Goal: Task Accomplishment & Management: Manage account settings

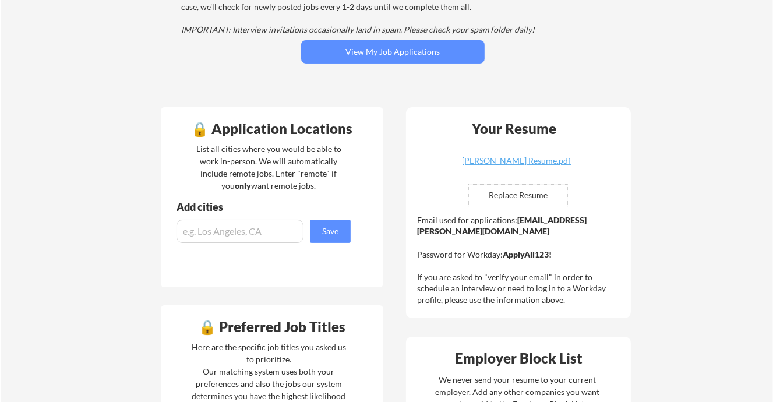
scroll to position [175, 0]
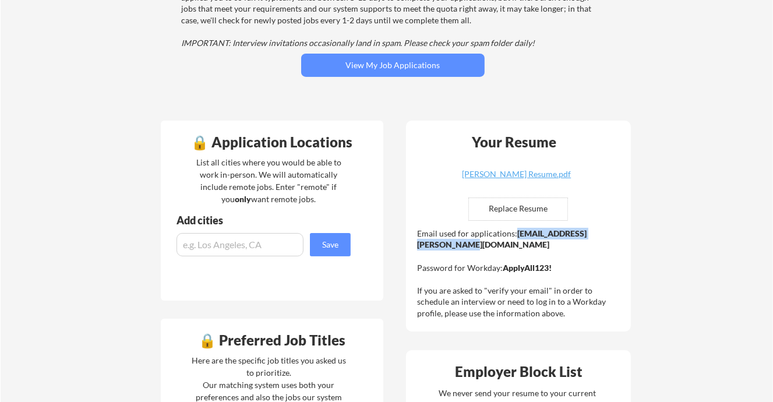
drag, startPoint x: 531, startPoint y: 241, endPoint x: 417, endPoint y: 242, distance: 114.2
click at [417, 242] on div "Email used for applications: [EMAIL_ADDRESS][PERSON_NAME][DOMAIN_NAME] Password…" at bounding box center [520, 273] width 206 height 91
copy strong "[EMAIL_ADDRESS][PERSON_NAME][DOMAIN_NAME]"
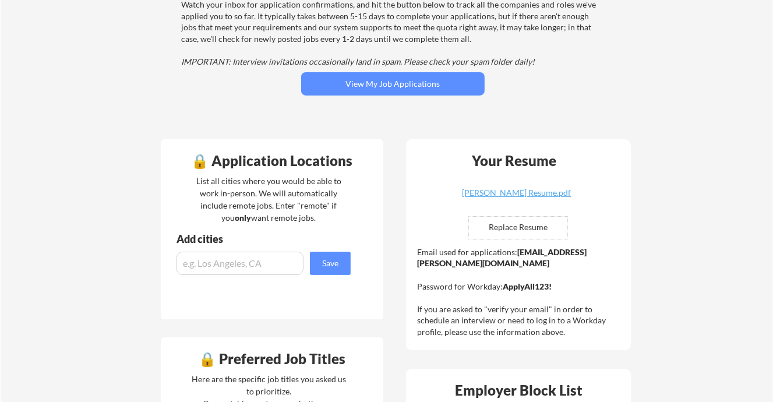
scroll to position [0, 0]
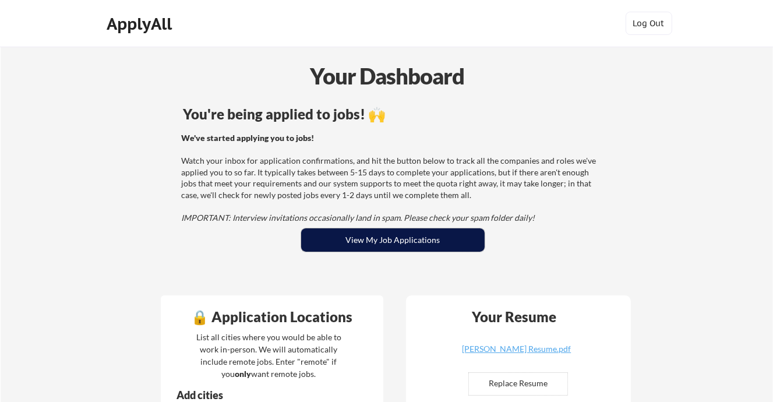
click at [397, 242] on button "View My Job Applications" at bounding box center [393, 239] width 184 height 23
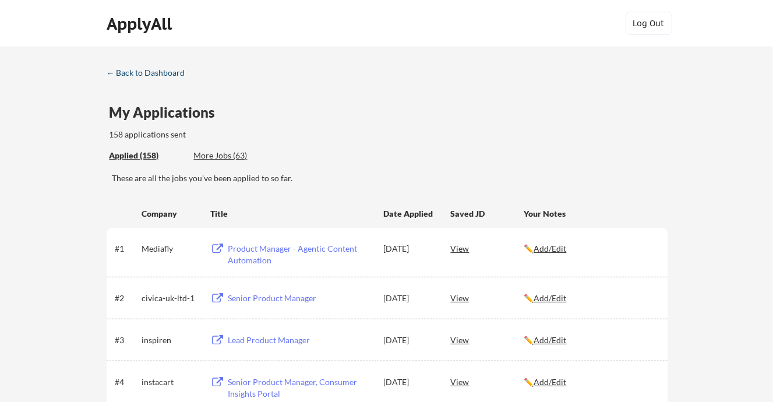
click at [156, 77] on div "← Back to Dashboard" at bounding box center [150, 73] width 87 height 8
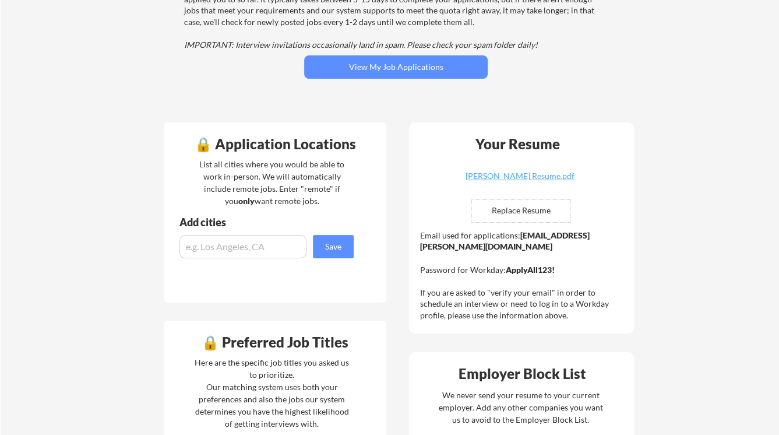
scroll to position [175, 0]
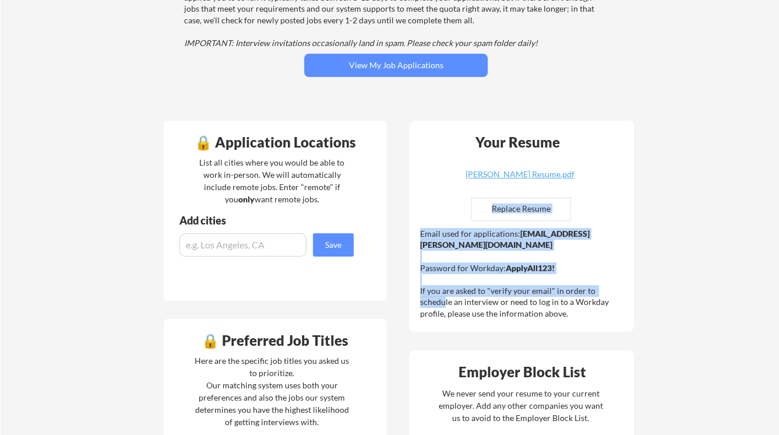
drag, startPoint x: 421, startPoint y: 290, endPoint x: 617, endPoint y: 287, distance: 195.8
click at [617, 287] on div "Your Resume Rieza Johnston Resume.pdf Replace Resume ✅ Replaced! Email used for…" at bounding box center [521, 226] width 225 height 211
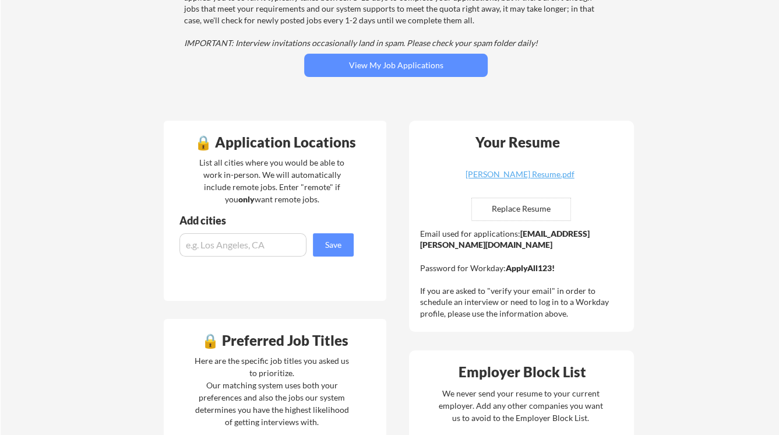
drag, startPoint x: 488, startPoint y: 301, endPoint x: 511, endPoint y: 315, distance: 26.4
click at [511, 315] on div "Email used for applications: rieza.johnston@mailflux.com Password for Workday: …" at bounding box center [523, 273] width 206 height 91
drag, startPoint x: 418, startPoint y: 245, endPoint x: 464, endPoint y: 246, distance: 45.5
click at [464, 246] on div "Your Resume Rieza Johnston Resume.pdf Replace Resume ✅ Replaced! Email used for…" at bounding box center [521, 226] width 225 height 211
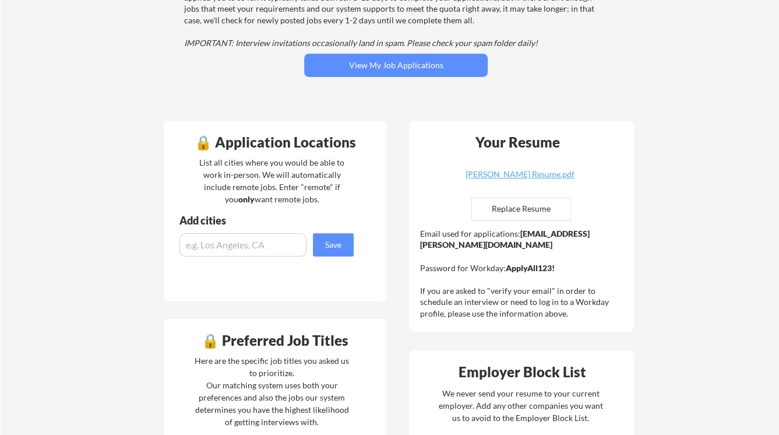
click at [499, 246] on strong "rieza.johnston@mailflux.com" at bounding box center [505, 239] width 170 height 22
drag, startPoint x: 502, startPoint y: 271, endPoint x: 542, endPoint y: 267, distance: 39.8
click at [542, 267] on div "Email used for applications: rieza.johnston@mailflux.com Password for Workday: …" at bounding box center [523, 273] width 206 height 91
click at [583, 248] on div "Email used for applications: rieza.johnston@mailflux.com Password for Workday: …" at bounding box center [523, 273] width 206 height 91
drag, startPoint x: 420, startPoint y: 245, endPoint x: 523, endPoint y: 245, distance: 103.2
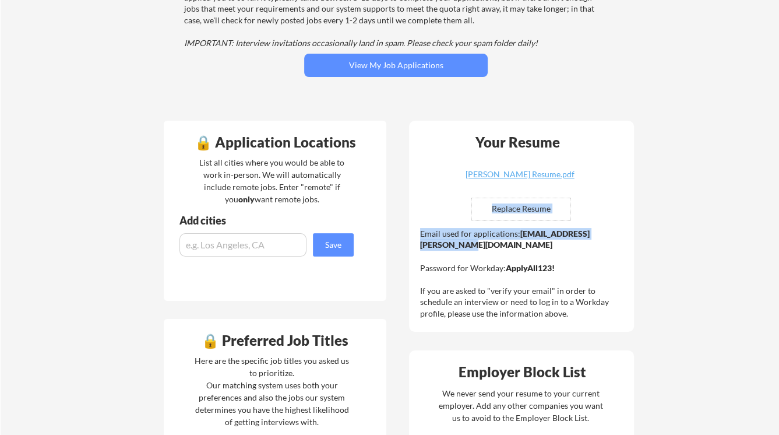
click at [523, 245] on div "Your Resume Rieza Johnston Resume.pdf Replace Resume ✅ Replaced! Email used for…" at bounding box center [521, 226] width 225 height 211
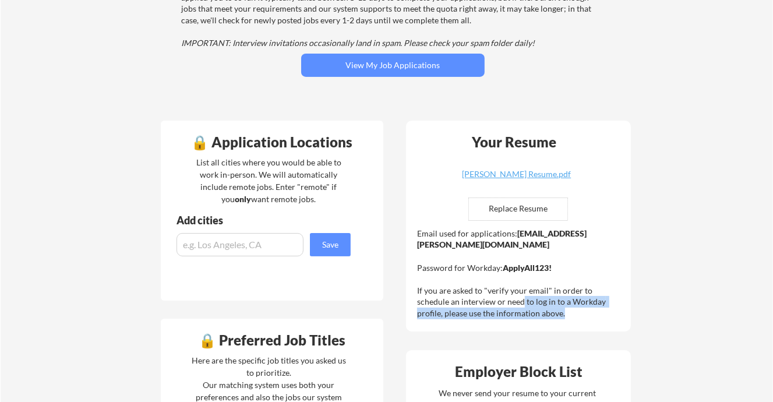
drag, startPoint x: 490, startPoint y: 302, endPoint x: 577, endPoint y: 311, distance: 87.3
click at [577, 311] on div "Email used for applications: [EMAIL_ADDRESS][PERSON_NAME][DOMAIN_NAME] Password…" at bounding box center [520, 273] width 206 height 91
click at [583, 241] on div "Email used for applications: [EMAIL_ADDRESS][PERSON_NAME][DOMAIN_NAME] Password…" at bounding box center [520, 273] width 206 height 91
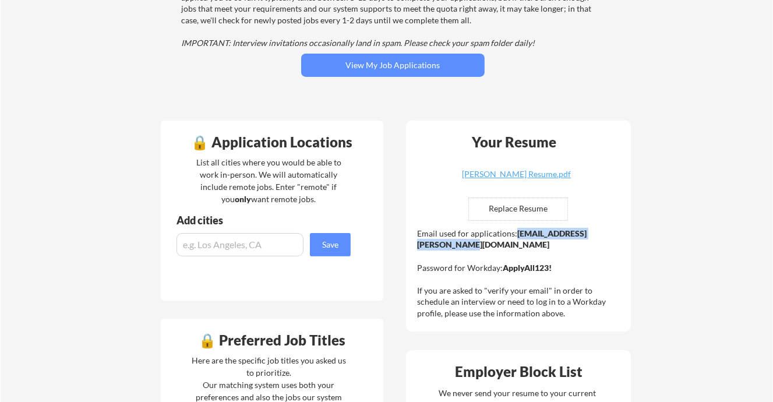
drag, startPoint x: 417, startPoint y: 241, endPoint x: 529, endPoint y: 245, distance: 112.0
click at [529, 245] on div "Email used for applications: [EMAIL_ADDRESS][PERSON_NAME][DOMAIN_NAME] Password…" at bounding box center [520, 273] width 206 height 91
click at [568, 237] on div "Email used for applications: [EMAIL_ADDRESS][PERSON_NAME][DOMAIN_NAME] Password…" at bounding box center [520, 273] width 206 height 91
drag, startPoint x: 417, startPoint y: 243, endPoint x: 523, endPoint y: 252, distance: 105.8
click at [523, 252] on div "Email used for applications: [EMAIL_ADDRESS][PERSON_NAME][DOMAIN_NAME] Password…" at bounding box center [520, 273] width 206 height 91
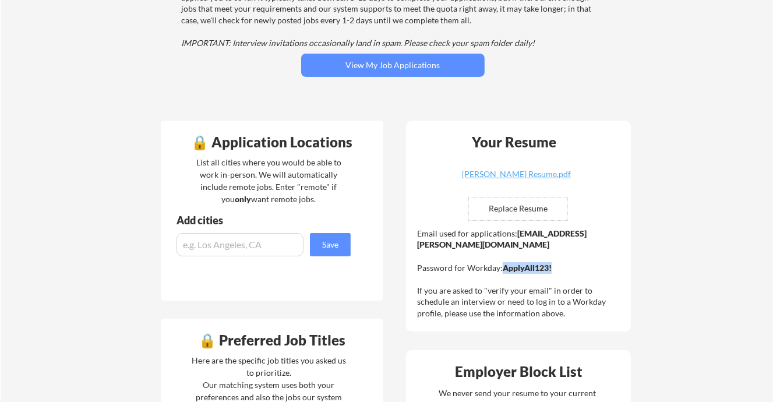
drag, startPoint x: 561, startPoint y: 265, endPoint x: 503, endPoint y: 264, distance: 58.3
click at [503, 264] on div "Email used for applications: [EMAIL_ADDRESS][PERSON_NAME][DOMAIN_NAME] Password…" at bounding box center [520, 273] width 206 height 91
copy strong "ApplyAll123!"
drag, startPoint x: 536, startPoint y: 247, endPoint x: 417, endPoint y: 247, distance: 118.9
click at [417, 247] on div "Email used for applications: [EMAIL_ADDRESS][PERSON_NAME][DOMAIN_NAME] Password…" at bounding box center [520, 273] width 206 height 91
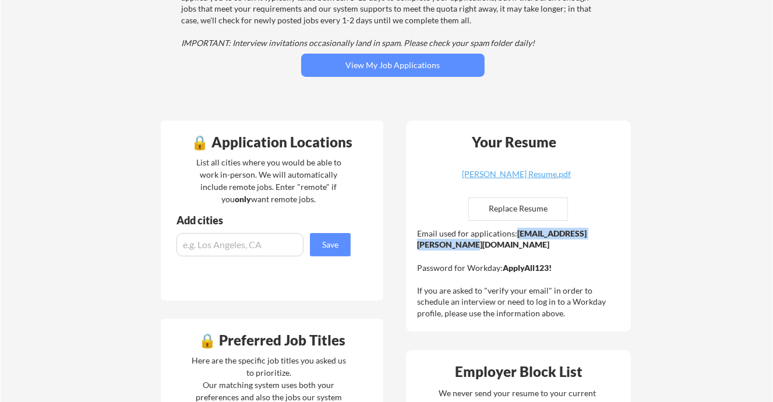
copy strong "[EMAIL_ADDRESS][PERSON_NAME][DOMAIN_NAME]"
drag, startPoint x: 558, startPoint y: 266, endPoint x: 505, endPoint y: 265, distance: 53.6
click at [505, 265] on div "Email used for applications: [EMAIL_ADDRESS][PERSON_NAME][DOMAIN_NAME] Password…" at bounding box center [520, 273] width 206 height 91
copy strong "ApplyAll123!"
click at [604, 231] on div "Email used for applications: [EMAIL_ADDRESS][PERSON_NAME][DOMAIN_NAME] Password…" at bounding box center [520, 273] width 206 height 91
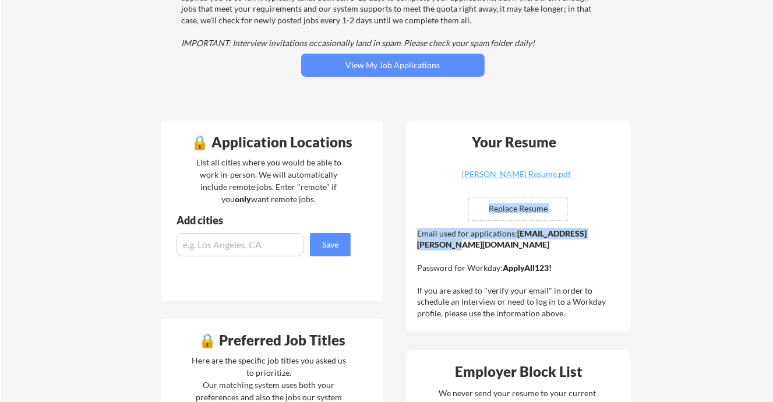
drag, startPoint x: 416, startPoint y: 247, endPoint x: 562, endPoint y: 248, distance: 145.7
click at [520, 247] on div "Your Resume Rieza Johnston Resume.pdf Replace Resume ✅ Replaced! Email used for…" at bounding box center [518, 226] width 225 height 211
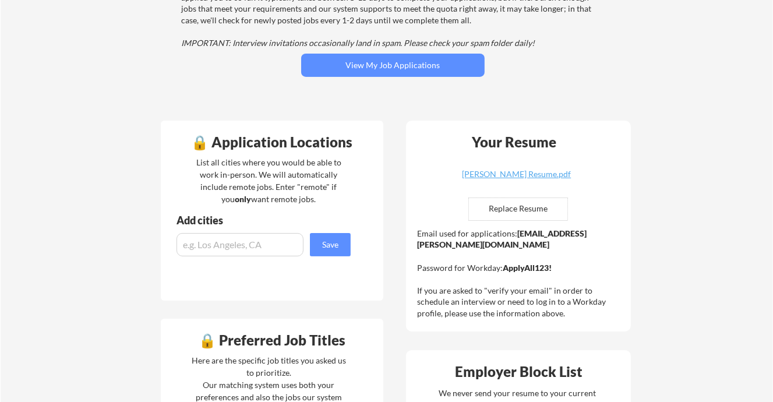
click at [562, 248] on div "Email used for applications: [EMAIL_ADDRESS][PERSON_NAME][DOMAIN_NAME] Password…" at bounding box center [520, 273] width 206 height 91
drag, startPoint x: 529, startPoint y: 241, endPoint x: 417, endPoint y: 254, distance: 112.0
click at [417, 254] on div "Email used for applications: [EMAIL_ADDRESS][PERSON_NAME][DOMAIN_NAME] Password…" at bounding box center [520, 273] width 206 height 91
drag, startPoint x: 418, startPoint y: 245, endPoint x: 523, endPoint y: 250, distance: 104.5
click at [523, 250] on div "Email used for applications: [EMAIL_ADDRESS][PERSON_NAME][DOMAIN_NAME] Password…" at bounding box center [520, 273] width 206 height 91
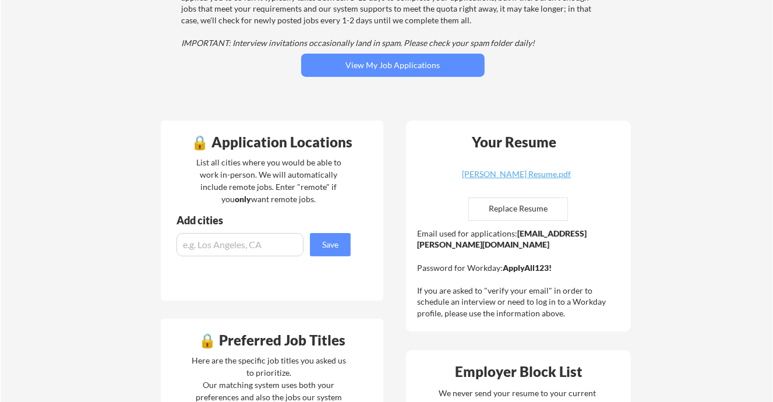
click at [590, 270] on div "Email used for applications: [EMAIL_ADDRESS][PERSON_NAME][DOMAIN_NAME] Password…" at bounding box center [520, 273] width 206 height 91
drag, startPoint x: 542, startPoint y: 235, endPoint x: 527, endPoint y: 242, distance: 16.9
click at [527, 242] on div "Email used for applications: [EMAIL_ADDRESS][PERSON_NAME][DOMAIN_NAME] Password…" at bounding box center [520, 273] width 206 height 91
copy strong "[EMAIL_ADDRESS][PERSON_NAME][DOMAIN_NAME]"
